Goal: Task Accomplishment & Management: Use online tool/utility

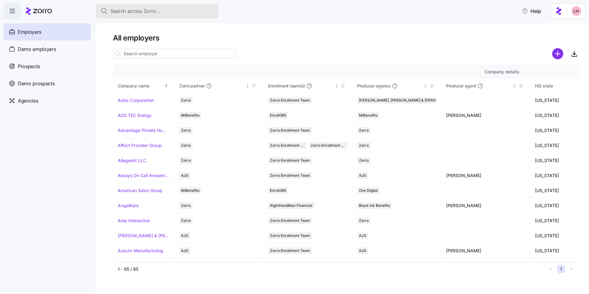
click at [134, 13] on span "Search across Zorro..." at bounding box center [135, 11] width 50 height 8
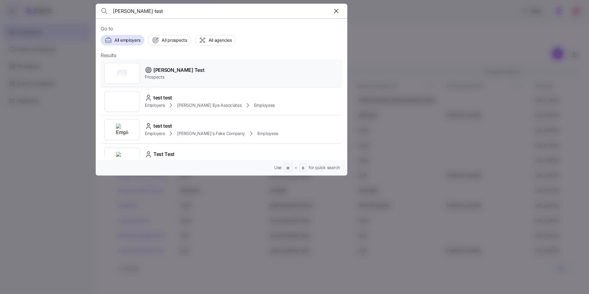
type input "[PERSON_NAME] test"
click at [187, 71] on div "[PERSON_NAME] Test Prospects" at bounding box center [222, 73] width 242 height 28
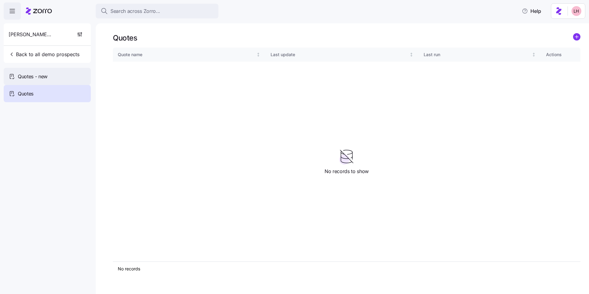
click at [78, 77] on div "Quotes - new" at bounding box center [47, 76] width 87 height 17
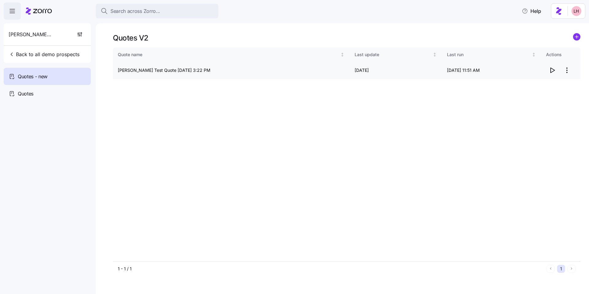
click at [553, 70] on icon "button" at bounding box center [551, 70] width 7 height 7
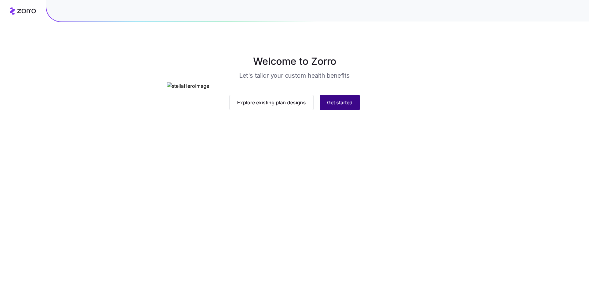
click at [348, 106] on span "Get started" at bounding box center [339, 102] width 25 height 7
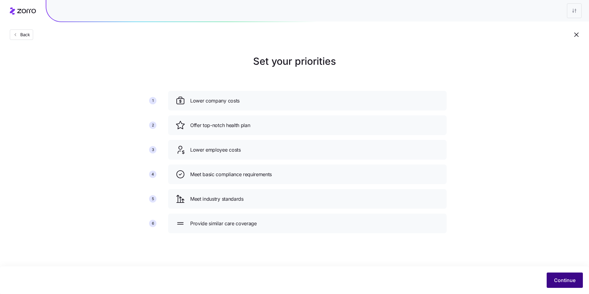
click at [565, 280] on span "Continue" at bounding box center [564, 279] width 21 height 7
